Goal: Download file/media

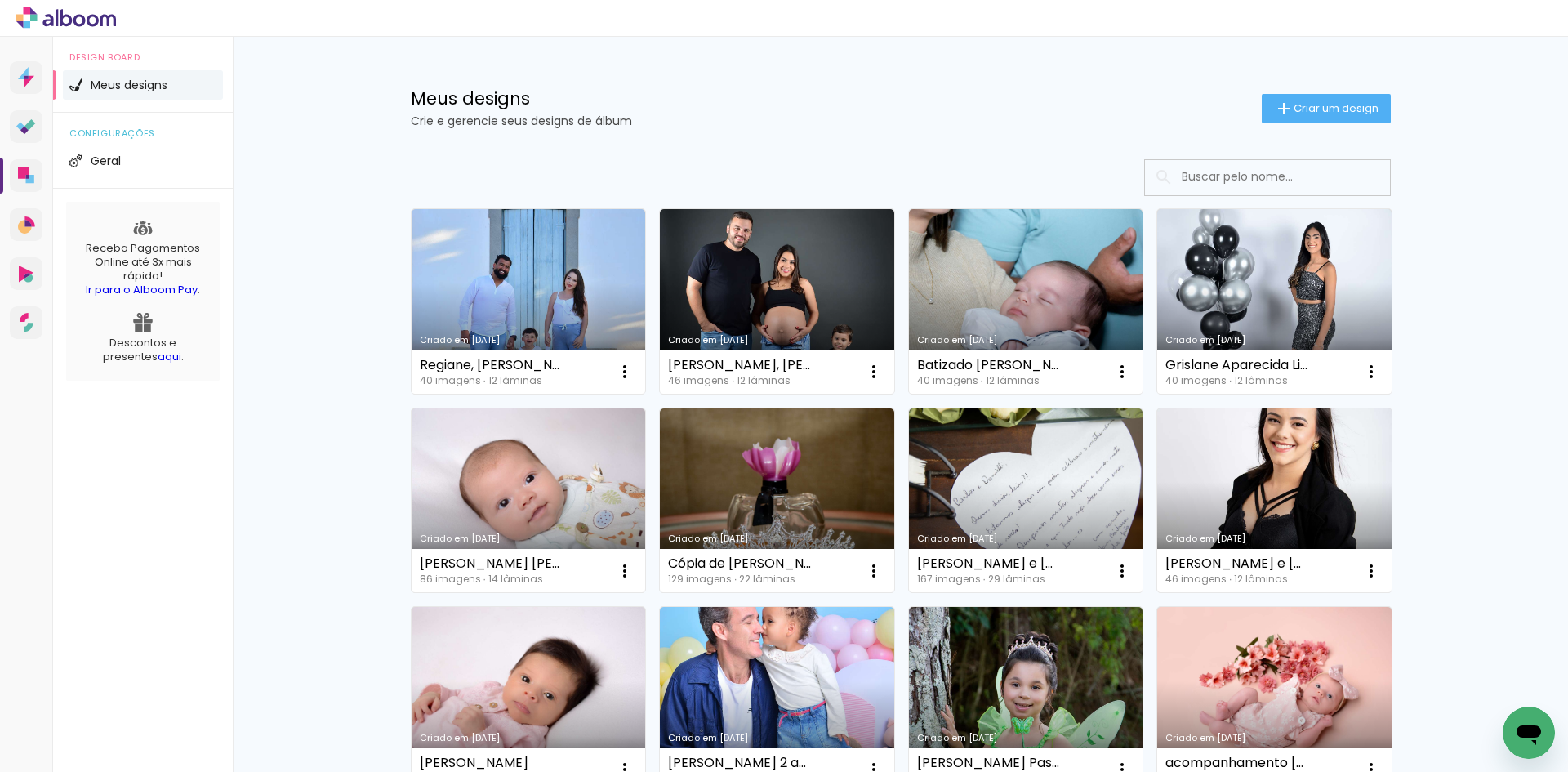
click at [1302, 478] on link "Criado em [DATE]" at bounding box center [1273, 501] width 234 height 184
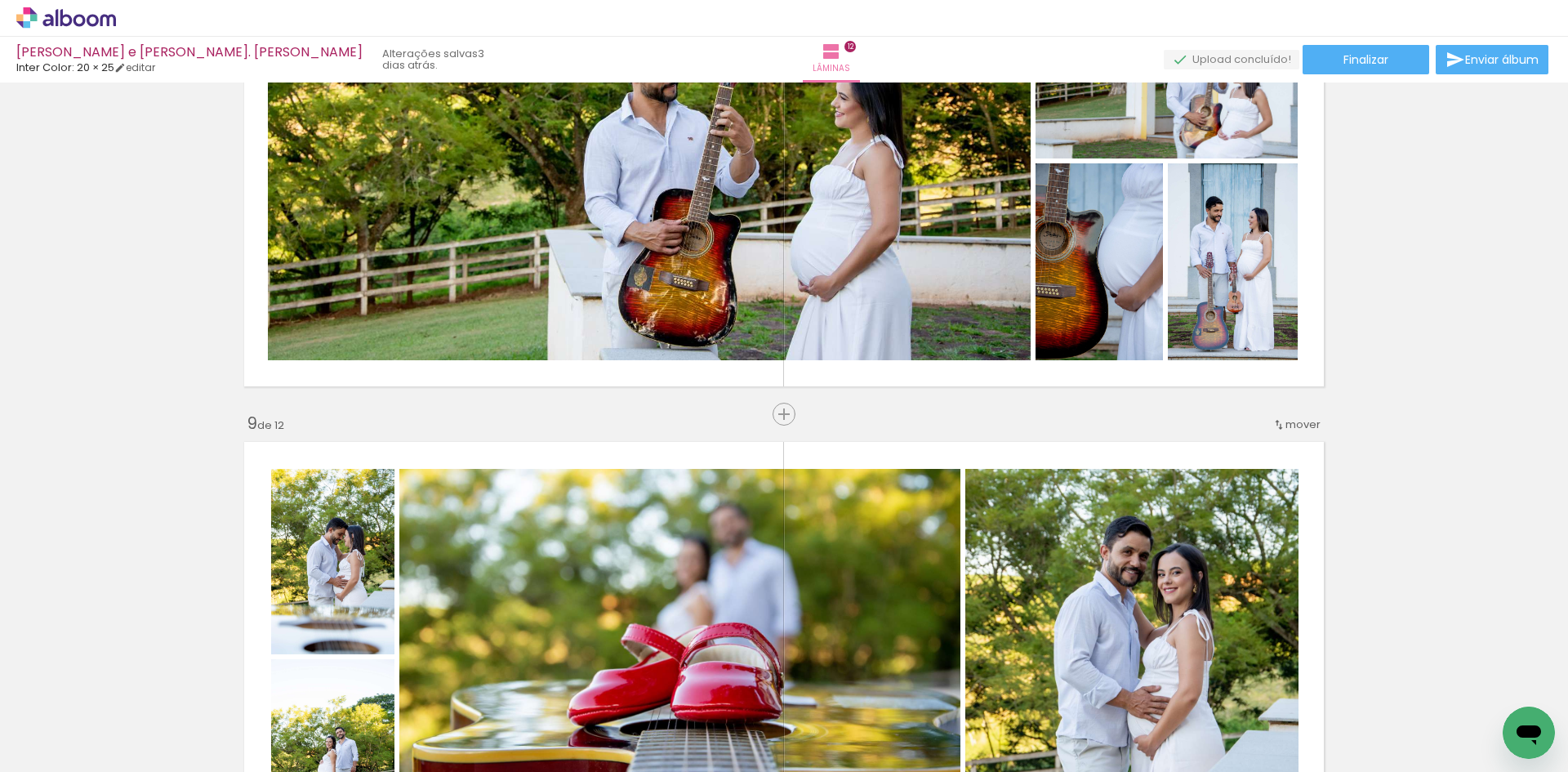
scroll to position [3594, 0]
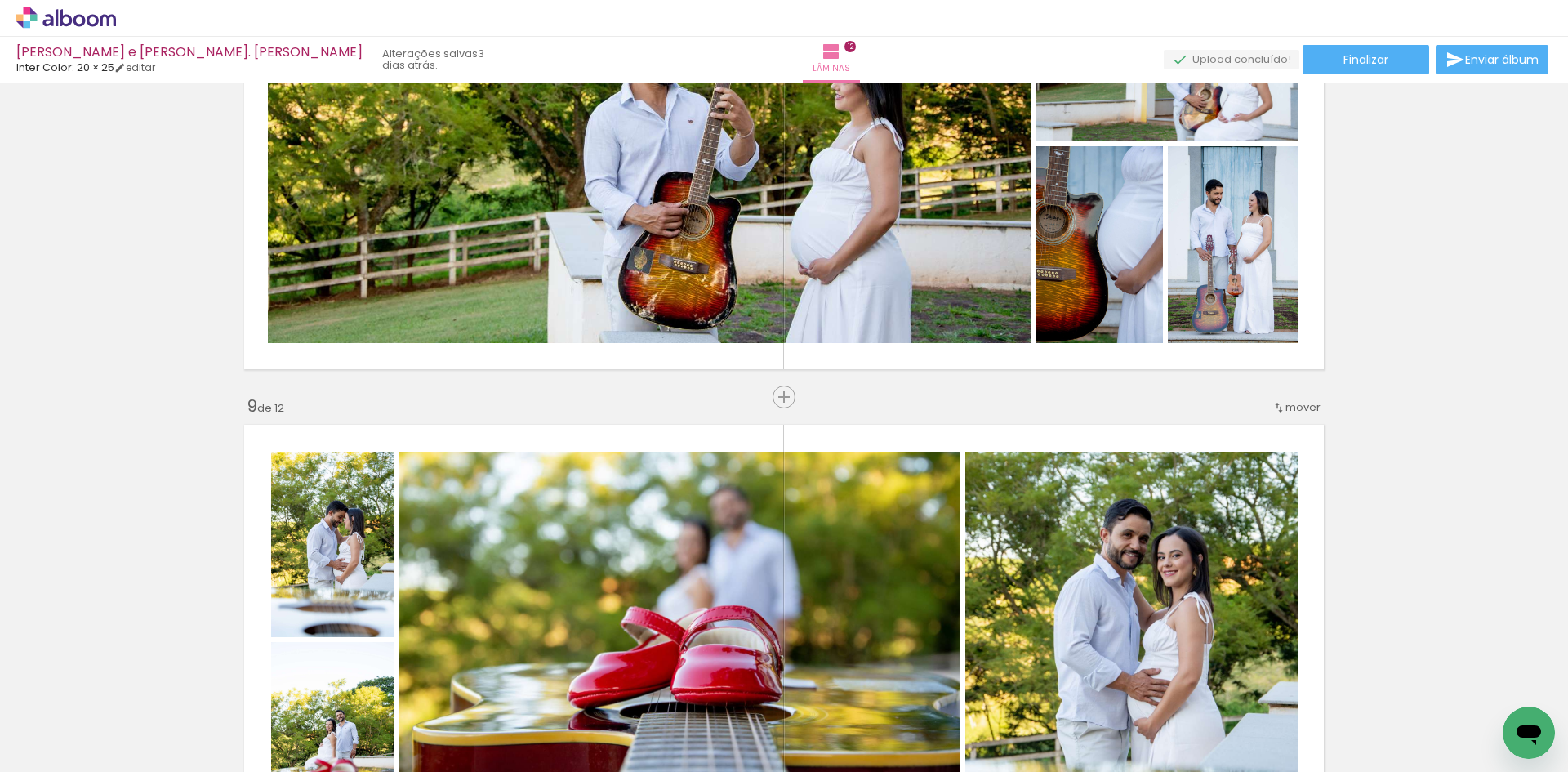
click at [80, 744] on span "Adicionar Fotos" at bounding box center [58, 750] width 49 height 18
click at [0, 0] on input "file" at bounding box center [0, 0] width 0 height 0
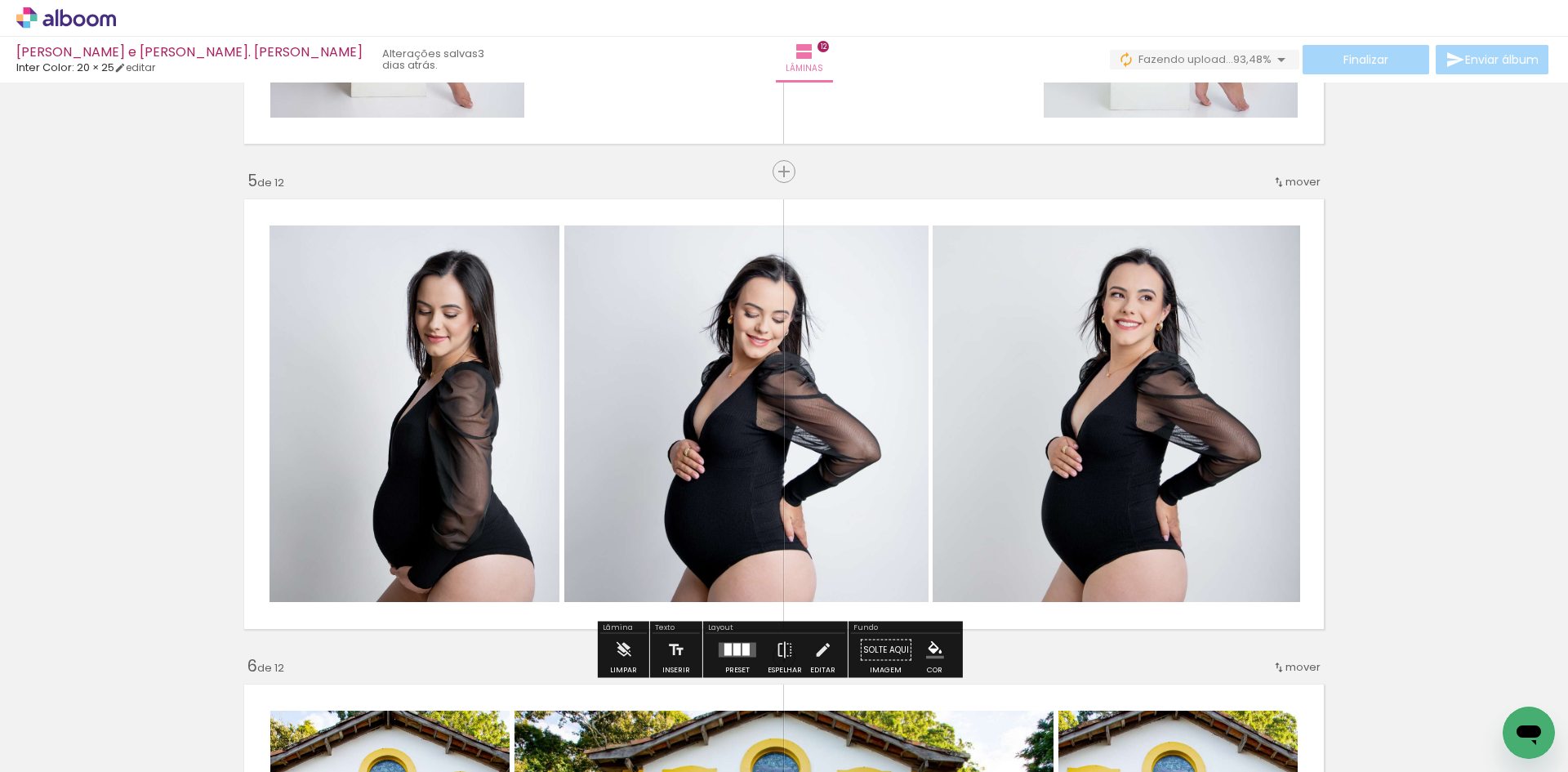
scroll to position [1552, 0]
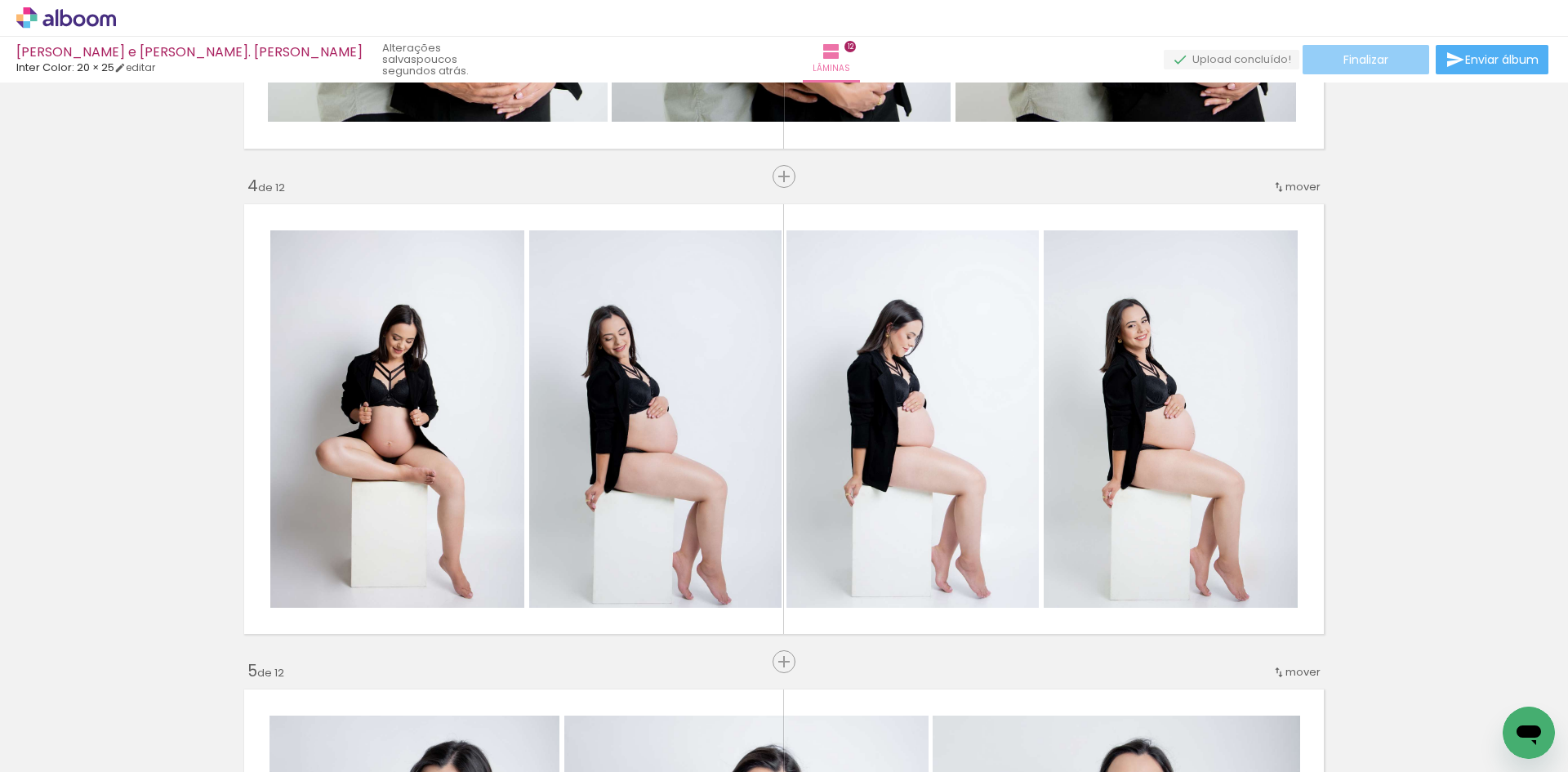
click at [1354, 62] on span "Finalizar" at bounding box center [1366, 60] width 45 height 12
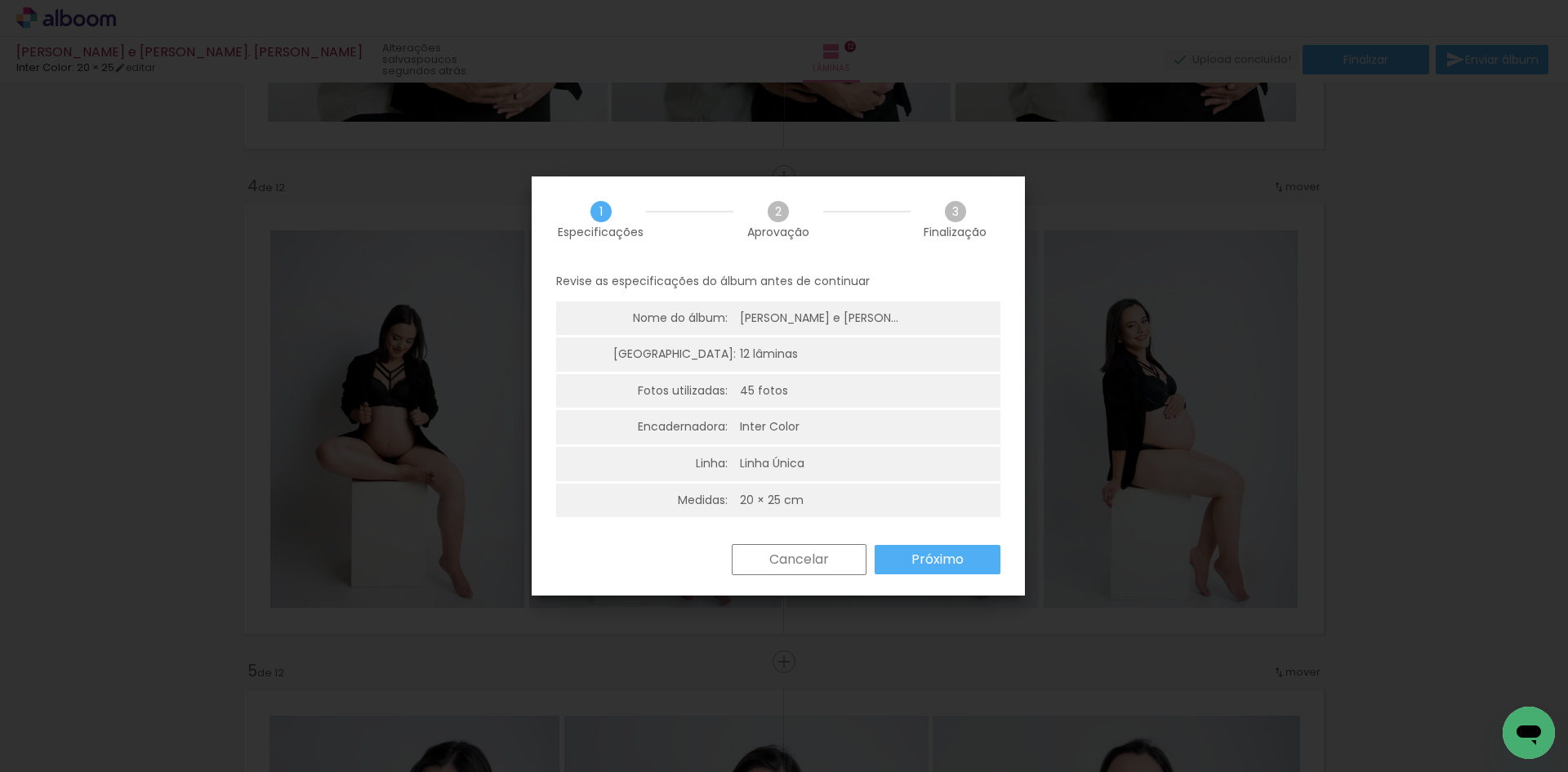
click at [0, 0] on slot "Próximo" at bounding box center [0, 0] width 0 height 0
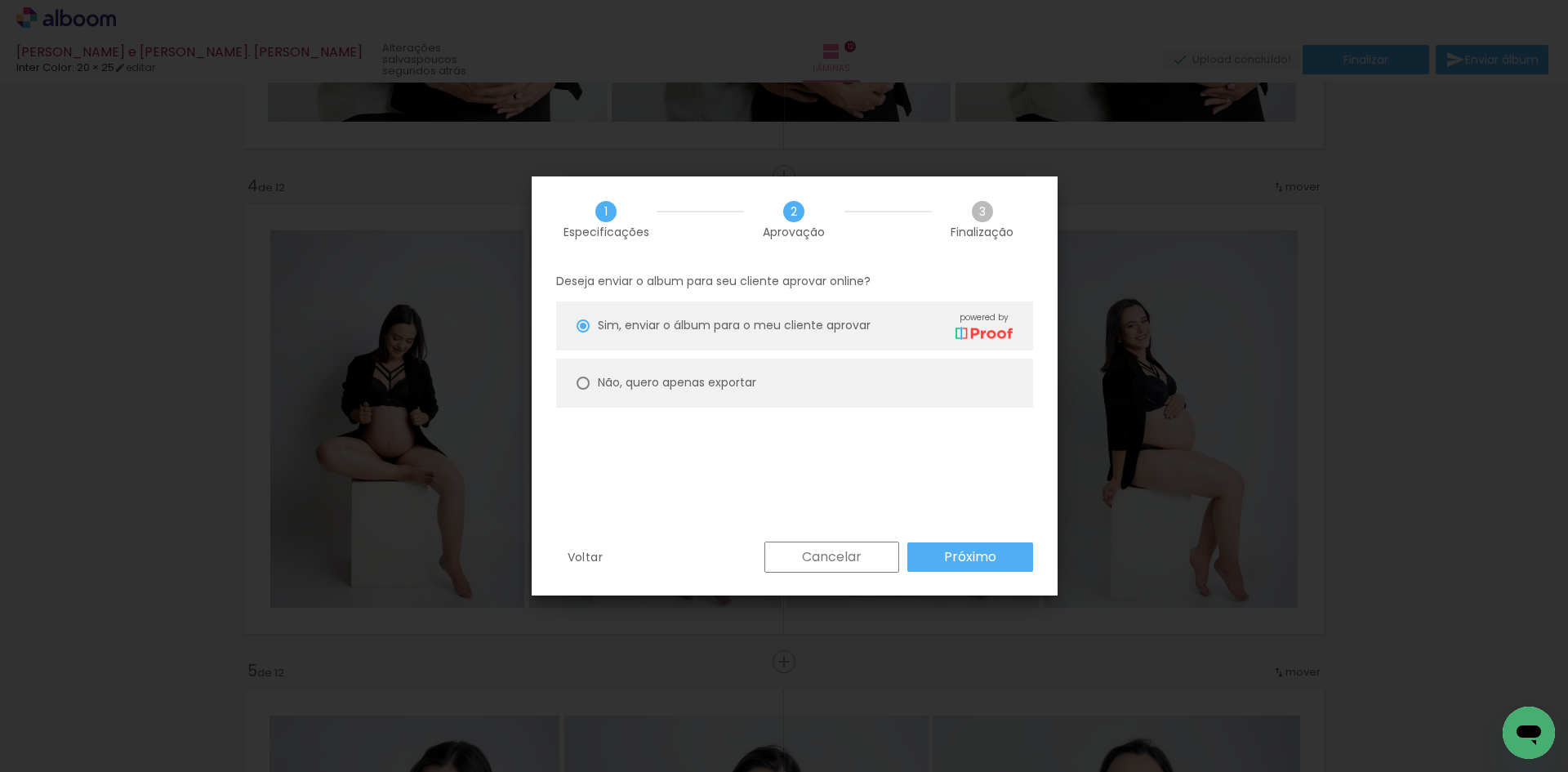
click at [0, 0] on slot "Não, quero apenas exportar" at bounding box center [0, 0] width 0 height 0
type paper-radio-button "on"
click at [0, 0] on slot "Próximo" at bounding box center [0, 0] width 0 height 0
type input "Alta, 300 DPI"
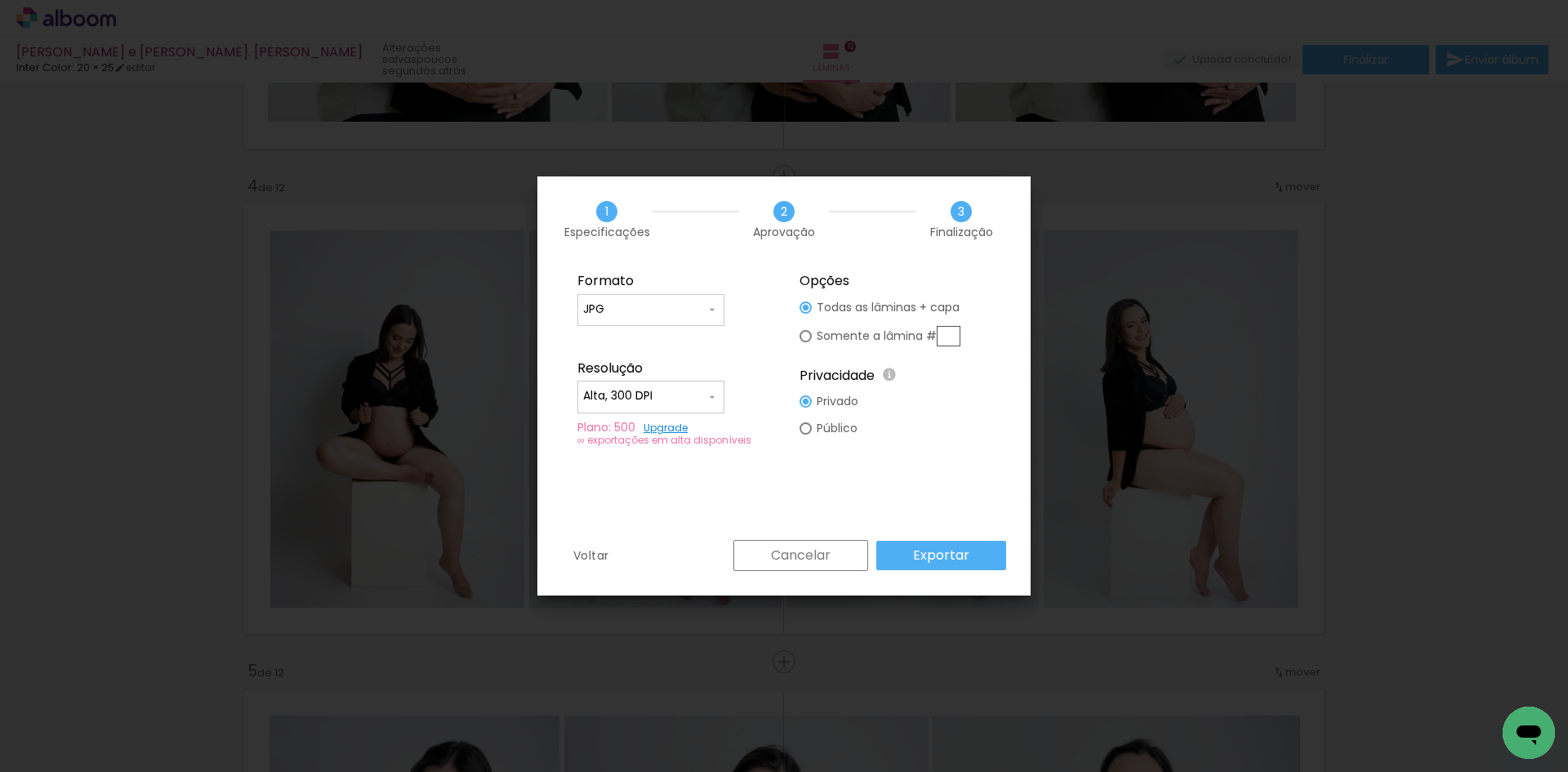
click at [0, 0] on slot "Exportar" at bounding box center [0, 0] width 0 height 0
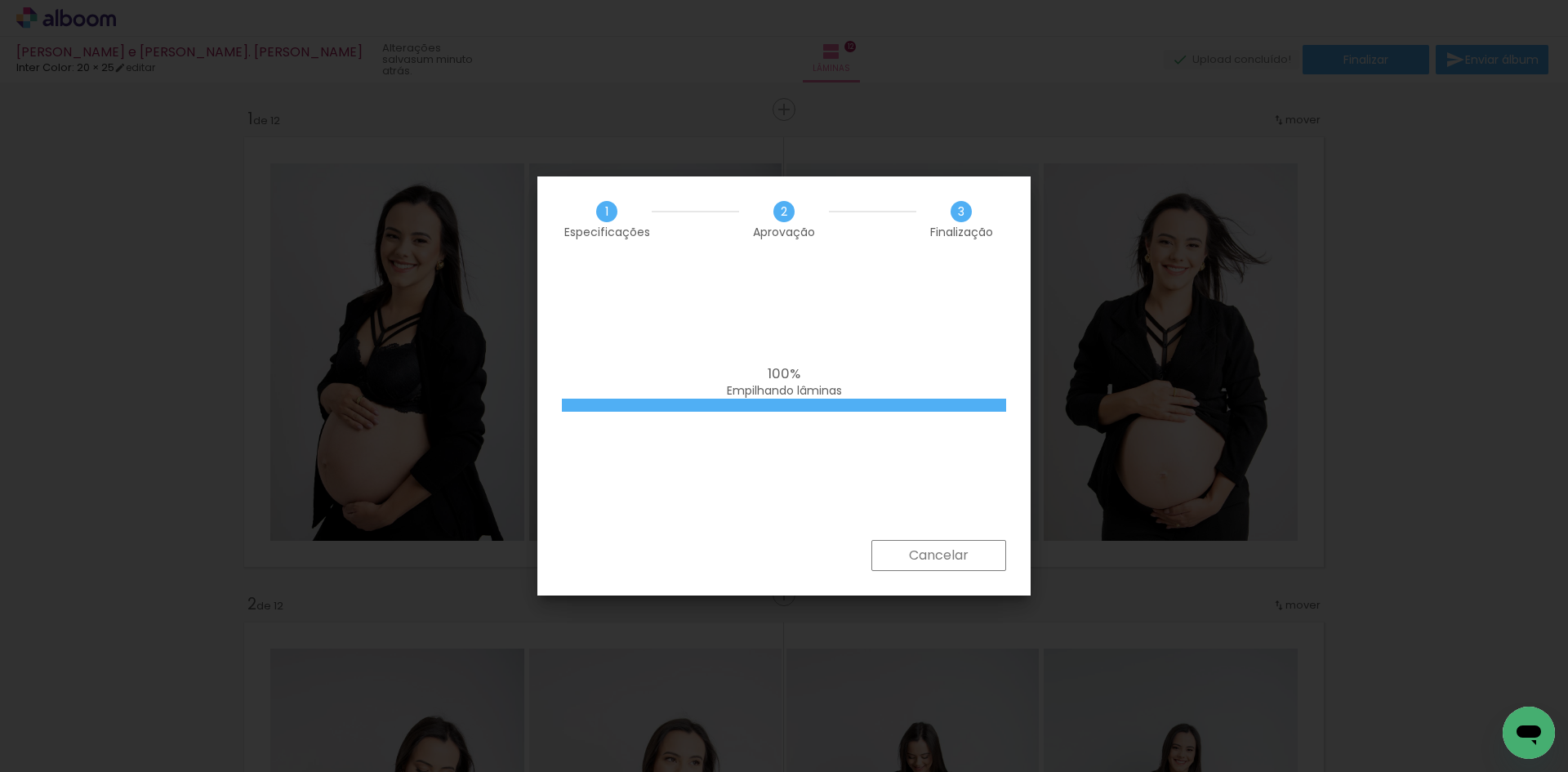
scroll to position [1389, 0]
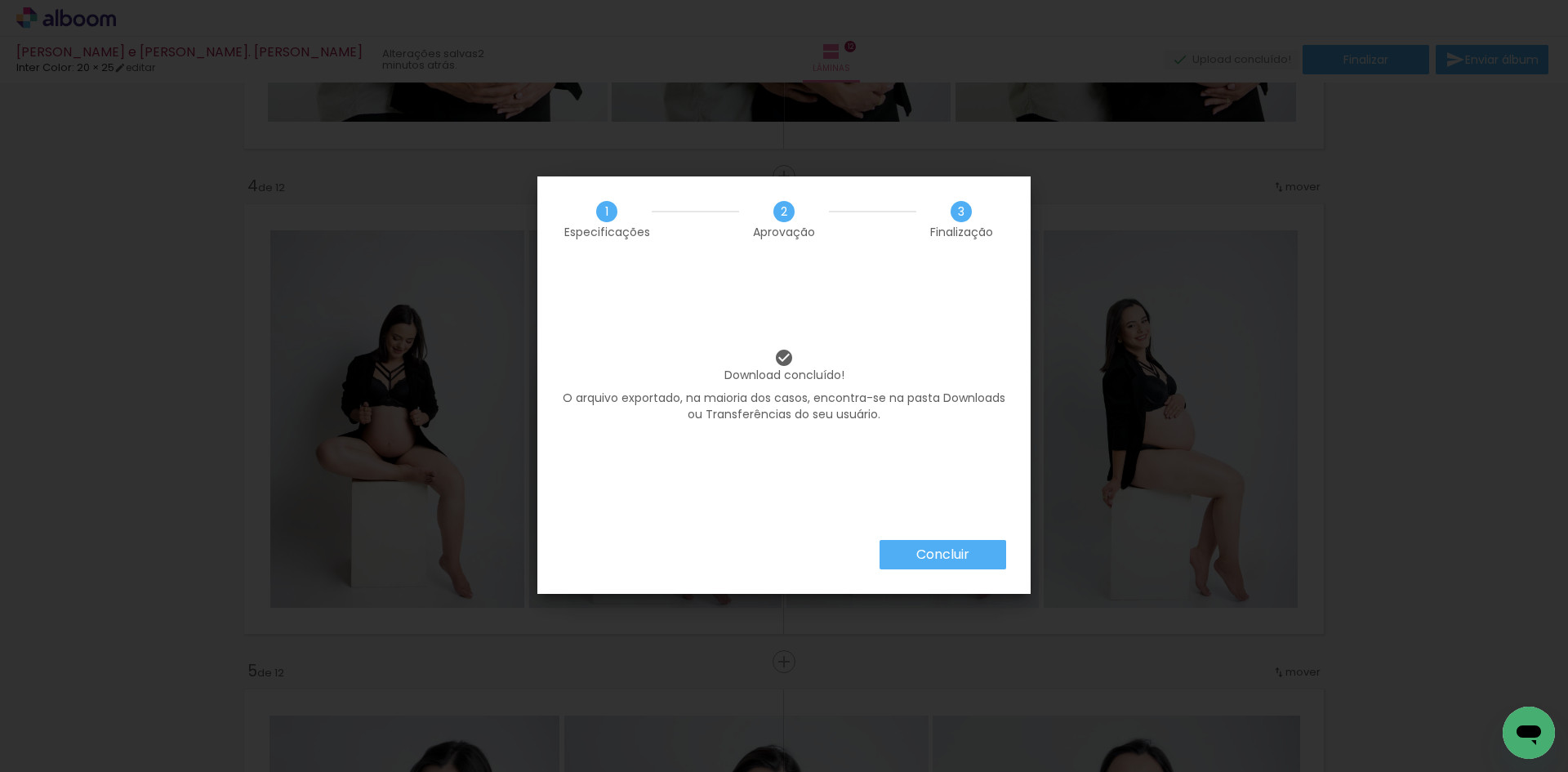
click at [0, 0] on slot "Concluir" at bounding box center [0, 0] width 0 height 0
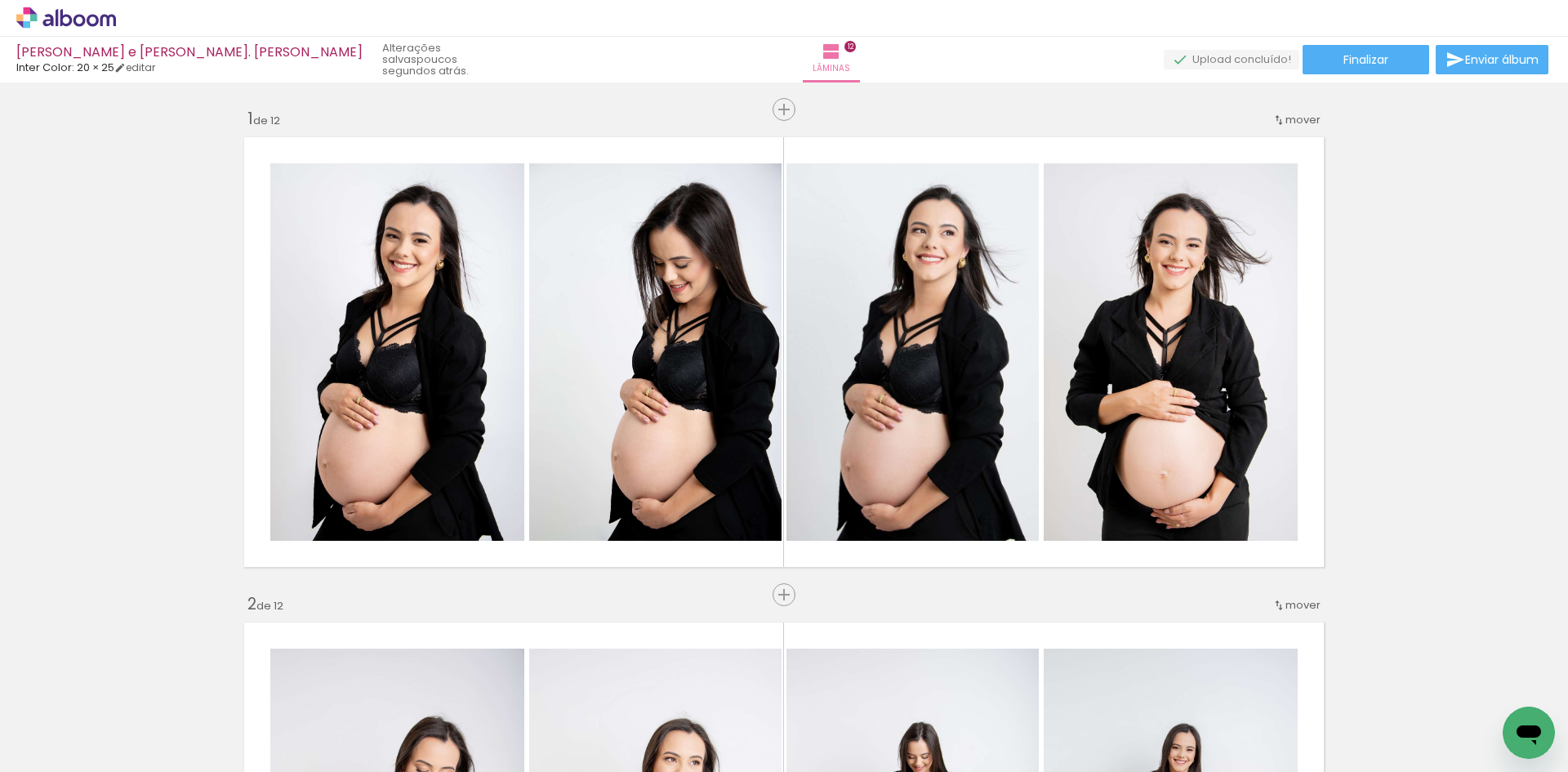
scroll to position [1389, 0]
